Goal: Obtain resource: Download file/media

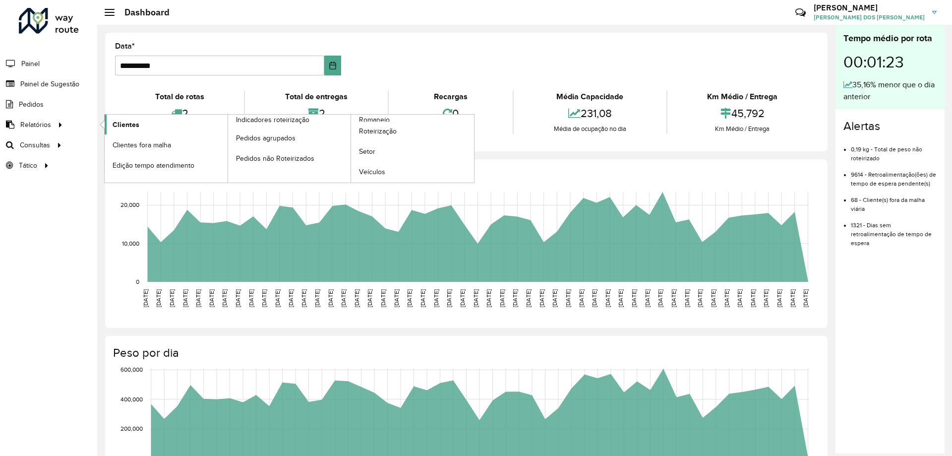
click at [147, 126] on link "Clientes" at bounding box center [166, 125] width 123 height 20
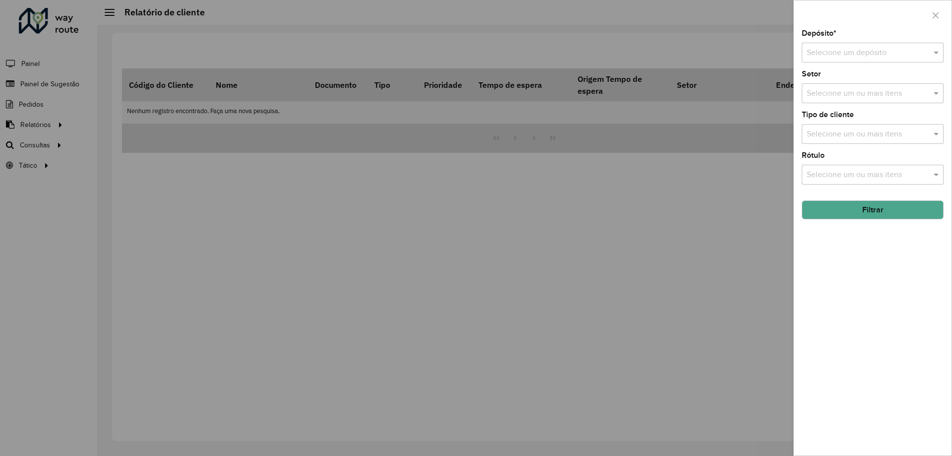
click at [828, 41] on div "Depósito * Selecione um depósito" at bounding box center [873, 46] width 142 height 33
click at [832, 52] on input "text" at bounding box center [863, 53] width 112 height 12
click at [838, 83] on span "CDD Santa Luzia" at bounding box center [835, 81] width 58 height 8
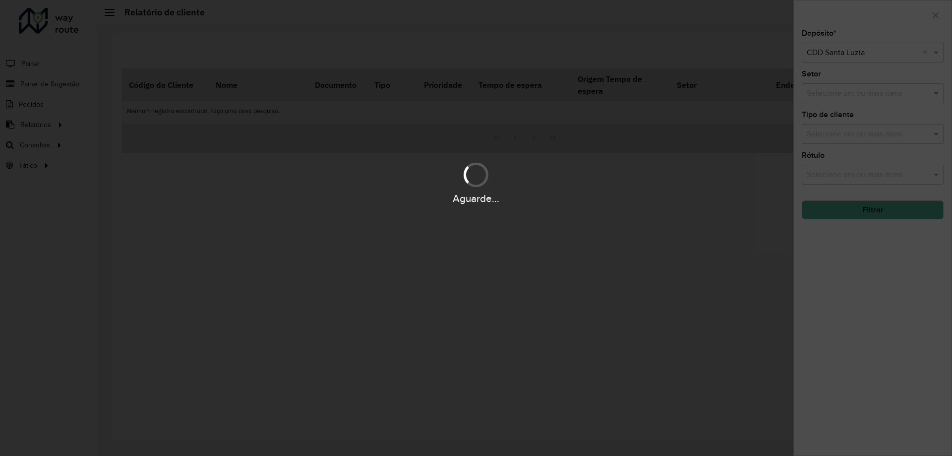
click at [879, 30] on div "Aguarde..." at bounding box center [476, 228] width 952 height 456
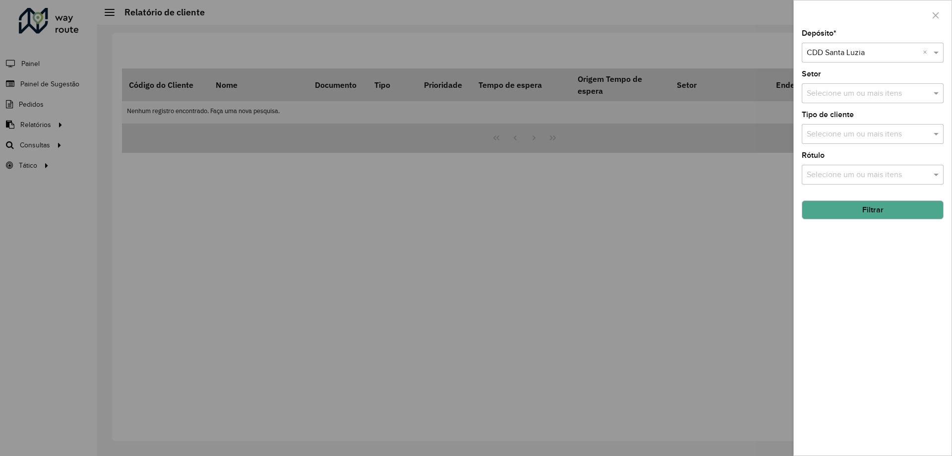
click at [854, 99] on input "text" at bounding box center [867, 94] width 127 height 12
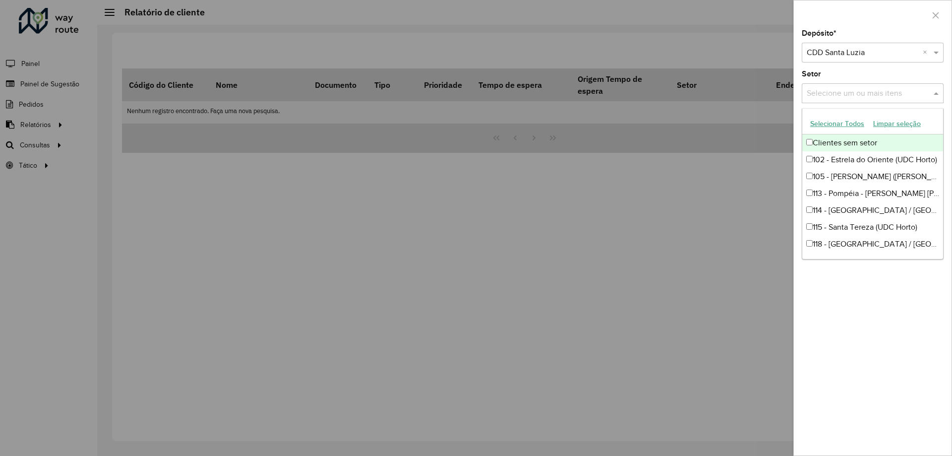
click at [879, 68] on div "Depósito * Selecione um depósito × CDD Santa Luzia × Setor Selecione um ou mais…" at bounding box center [873, 242] width 158 height 425
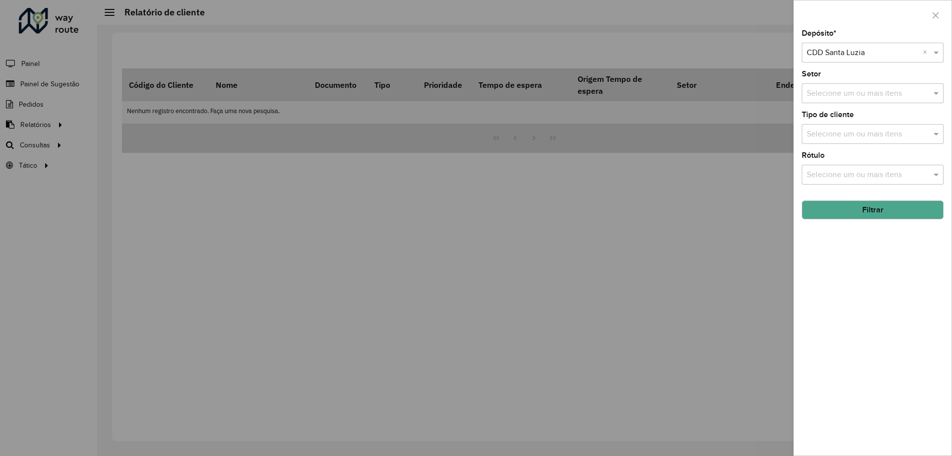
click at [894, 206] on button "Filtrar" at bounding box center [873, 209] width 142 height 19
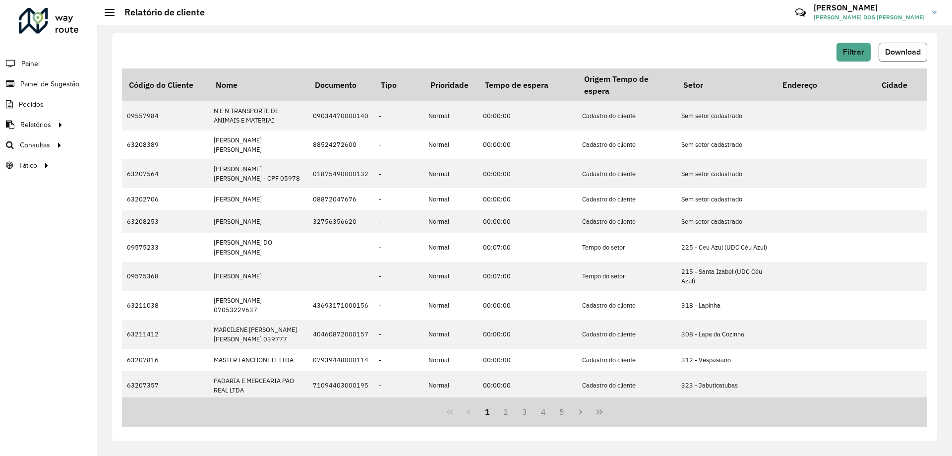
click at [923, 53] on button "Download" at bounding box center [903, 52] width 49 height 19
